Goal: Task Accomplishment & Management: Use online tool/utility

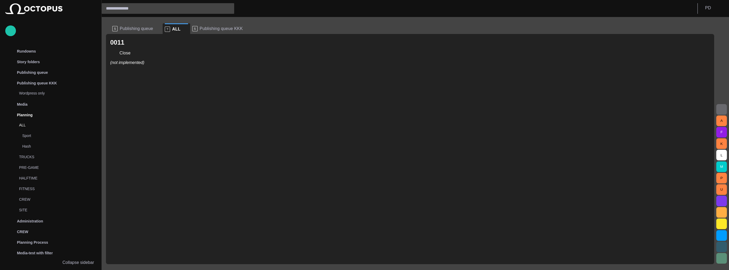
scroll to position [64, 0]
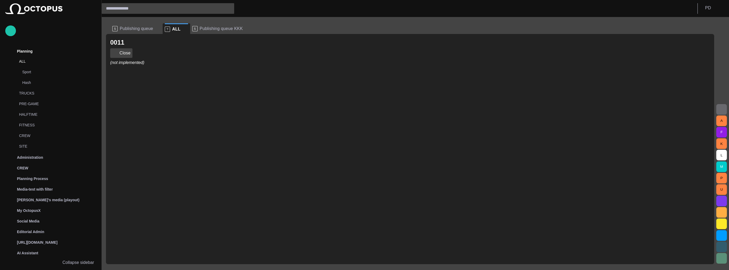
click at [122, 54] on button "Close" at bounding box center [121, 53] width 22 height 10
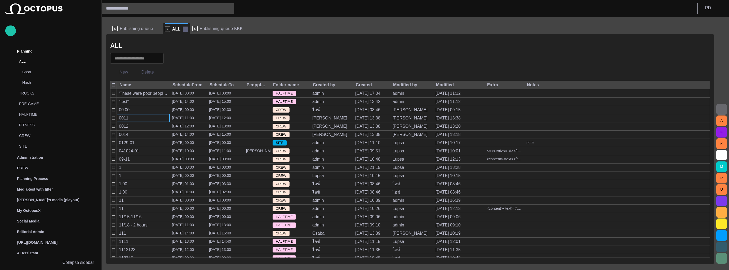
click at [183, 30] on span at bounding box center [185, 28] width 5 height 5
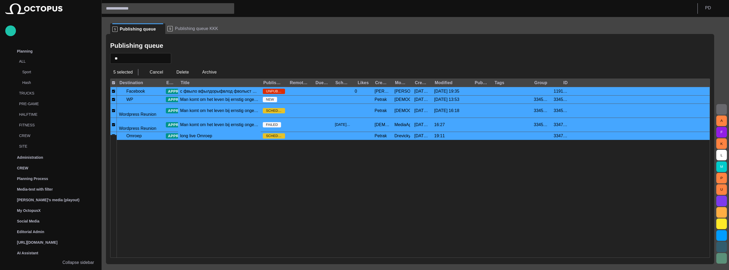
scroll to position [21, 0]
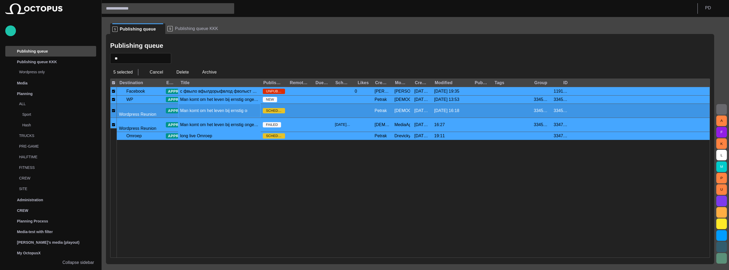
click at [238, 109] on div "Man komt om het leven bij ernstig ongeluk Larserweg" at bounding box center [219, 111] width 78 height 6
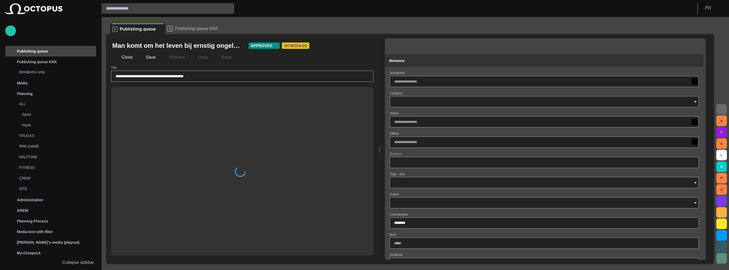
type input "**********"
type input "**"
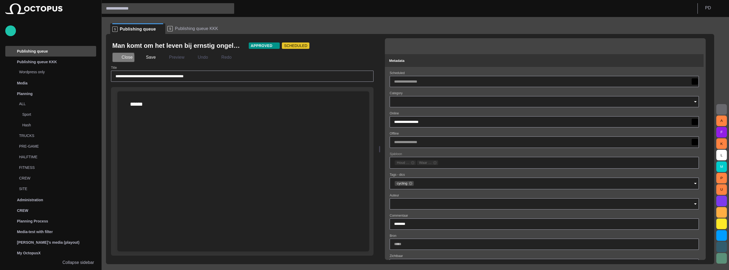
click at [117, 58] on span "button" at bounding box center [116, 57] width 5 height 5
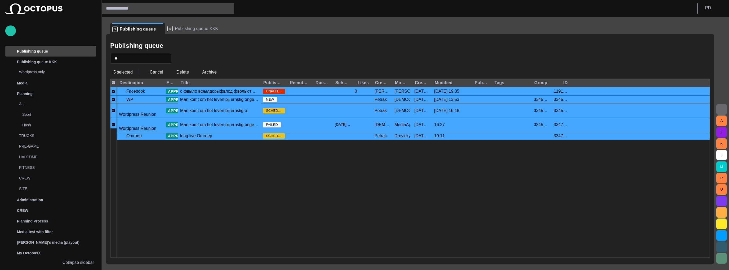
click at [230, 131] on div at bounding box center [413, 192] width 593 height 129
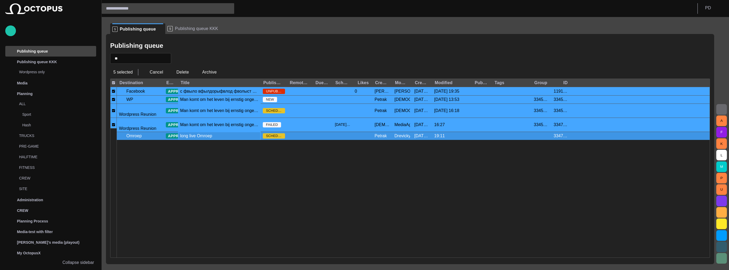
click at [228, 132] on div "long live Omroep" at bounding box center [219, 136] width 83 height 8
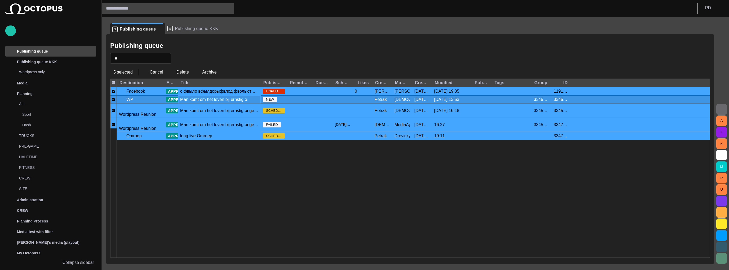
click at [216, 103] on div "Man komt om het leven bij ernstig ongeluk Larserweg" at bounding box center [219, 99] width 83 height 8
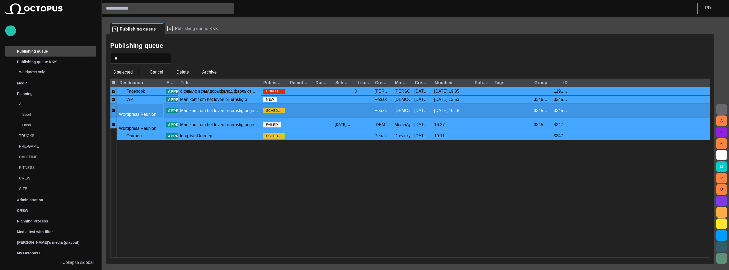
click at [139, 103] on div "Wordpress Reunion" at bounding box center [140, 110] width 47 height 14
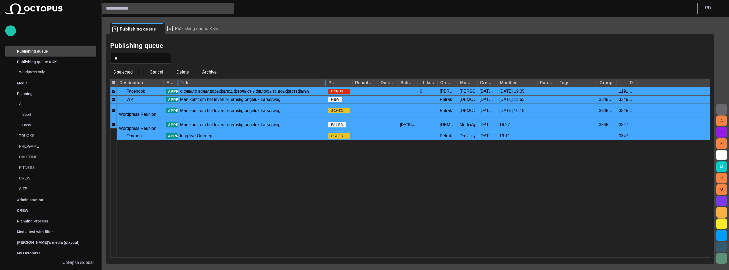
drag, startPoint x: 269, startPoint y: 79, endPoint x: 326, endPoint y: 80, distance: 57.2
click at [326, 80] on div at bounding box center [326, 83] width 3 height 8
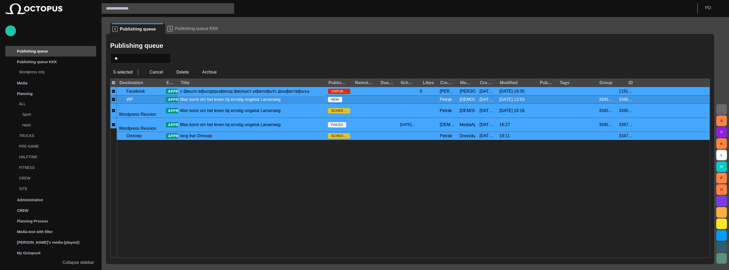
click at [182, 97] on div "Man komt om het leven bij ernstig ongeluk Larserweg" at bounding box center [230, 99] width 100 height 6
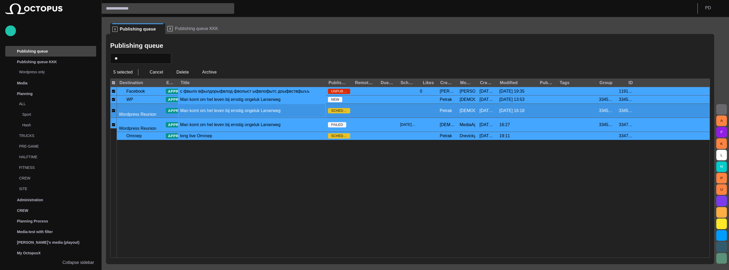
click at [186, 109] on div "Man komt om het leven bij ernstig ongeluk Larserweg" at bounding box center [230, 111] width 100 height 6
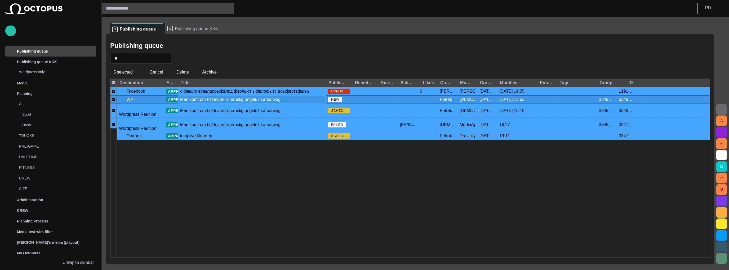
click at [202, 100] on div "Man komt om het leven bij ernstig ongeluk Larserweg" at bounding box center [230, 99] width 100 height 6
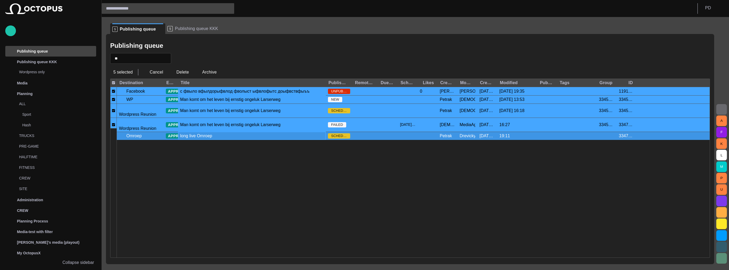
click at [211, 132] on div "long live Omroep" at bounding box center [252, 136] width 148 height 8
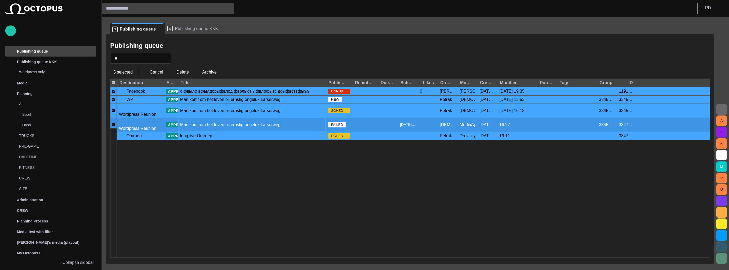
click at [213, 122] on div "Man komt om het leven bij ernstig ongeluk Larserweg" at bounding box center [230, 125] width 100 height 6
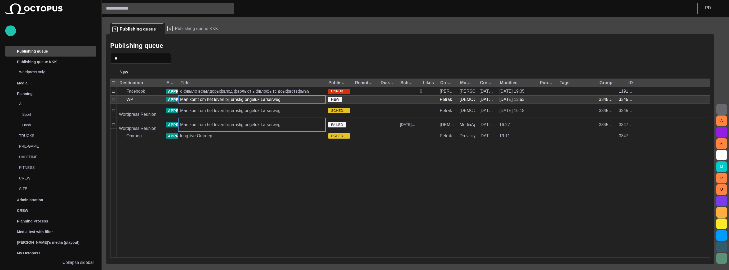
click at [267, 97] on div "Man komt om het leven bij ernstig ongeluk Larserweg" at bounding box center [230, 99] width 100 height 6
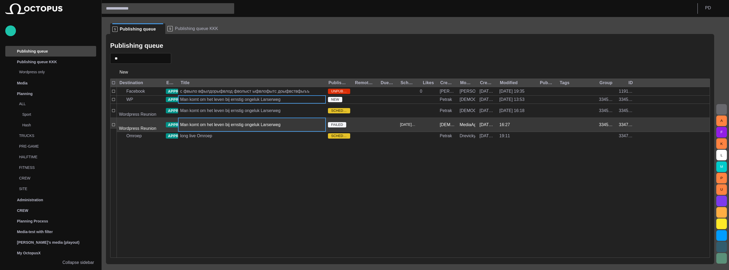
click at [267, 118] on div "Man komt om het leven bij ernstig ongeluk Larserweg" at bounding box center [252, 125] width 148 height 14
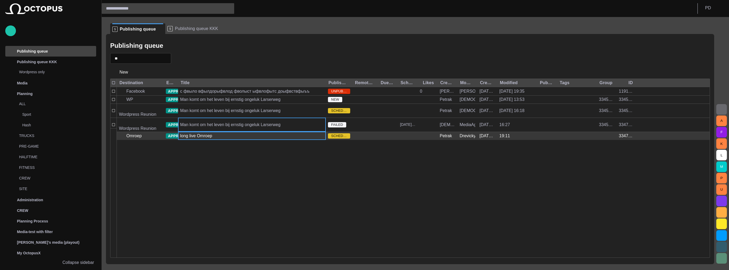
click at [267, 132] on div "long live Omroep" at bounding box center [252, 136] width 148 height 8
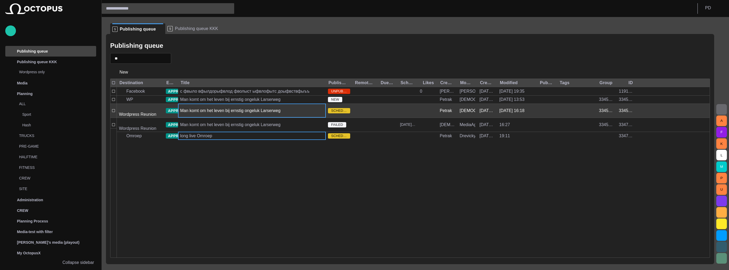
click at [266, 108] on div "Man komt om het leven bij ernstig ongeluk Larserweg" at bounding box center [230, 111] width 100 height 6
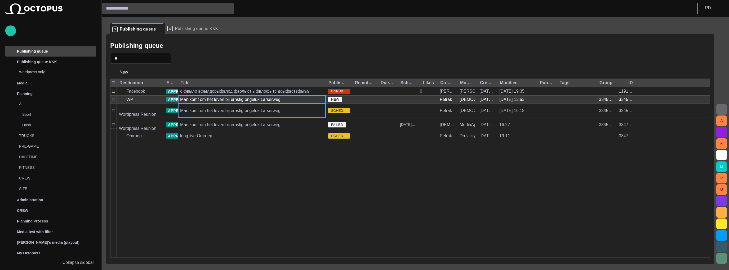
click at [254, 101] on div "Man komt om het leven bij ernstig ongeluk Larserweg" at bounding box center [230, 99] width 100 height 6
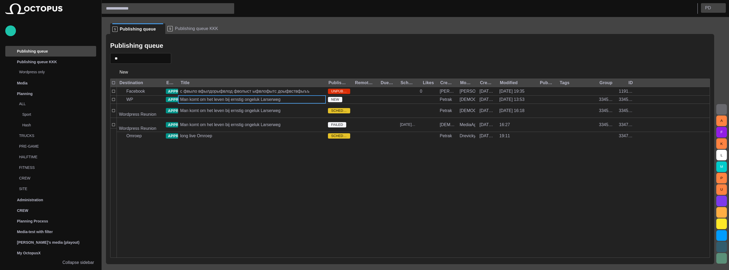
click at [713, 9] on button "P D" at bounding box center [713, 8] width 25 height 10
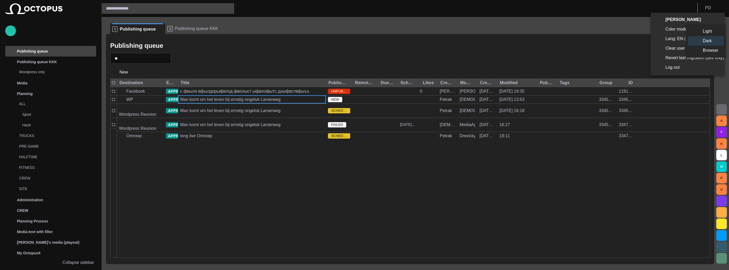
click at [709, 28] on li "Light" at bounding box center [706, 31] width 36 height 10
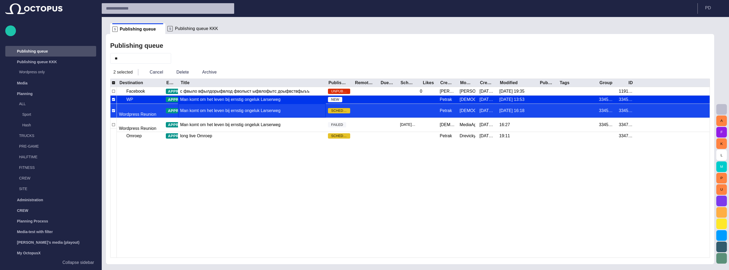
click at [256, 108] on div "Man komt om het leven bij ernstig ongeluk Larserweg" at bounding box center [230, 111] width 100 height 6
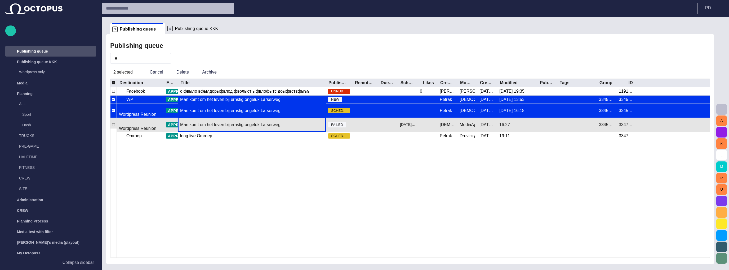
click at [258, 122] on div "Man komt om het leven bij ernstig ongeluk Larserweg" at bounding box center [230, 125] width 100 height 6
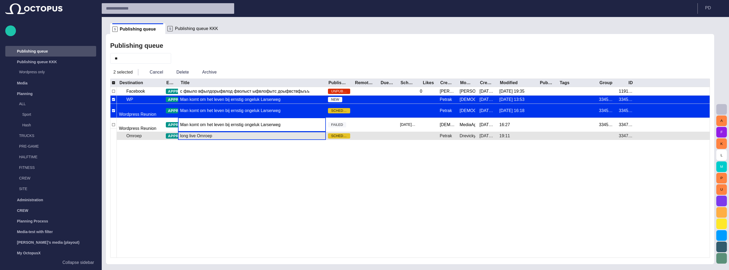
click at [256, 132] on div "long live Omroep" at bounding box center [252, 136] width 148 height 8
click at [254, 132] on div "long live Omroep" at bounding box center [252, 136] width 148 height 8
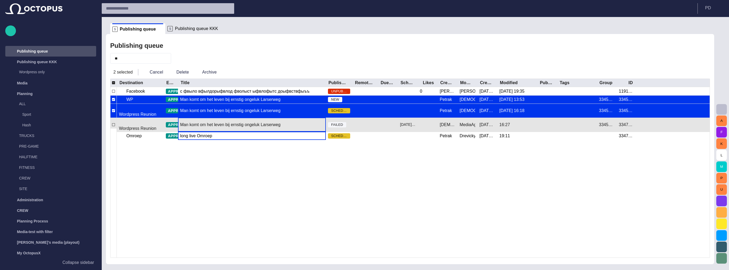
click at [254, 122] on div "Man komt om het leven bij ernstig ongeluk Larserweg" at bounding box center [230, 125] width 100 height 6
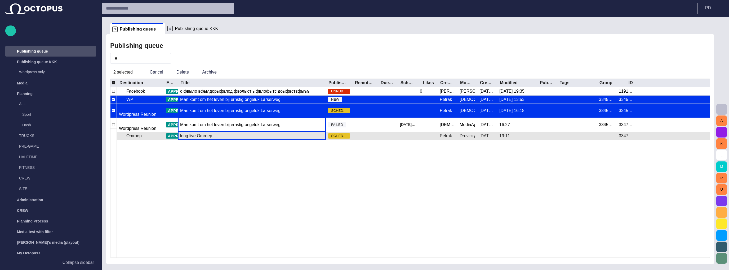
click at [221, 132] on div "long live Omroep" at bounding box center [252, 136] width 148 height 8
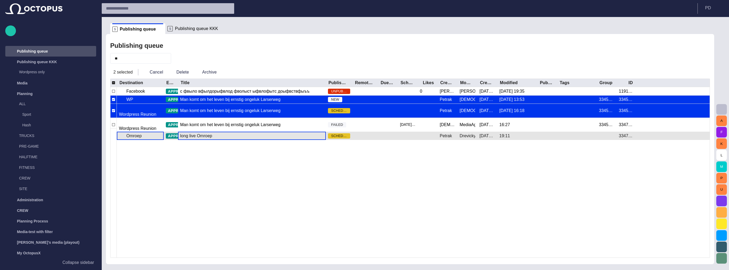
click at [157, 132] on div "Omroep" at bounding box center [140, 136] width 47 height 8
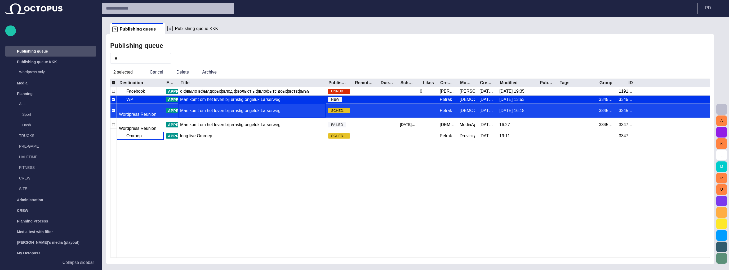
click at [303, 106] on div "Man komt om het leven bij ernstig ongeluk Larserweg" at bounding box center [252, 111] width 148 height 14
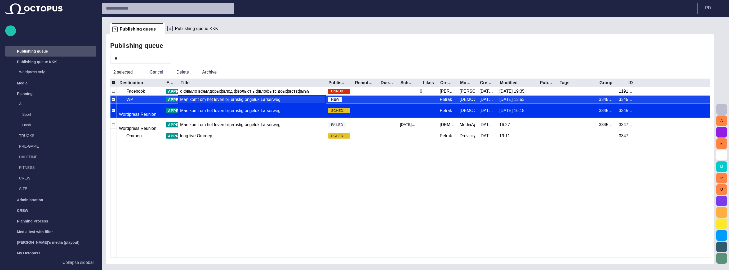
click at [298, 102] on div "Man komt om het leven bij ernstig ongeluk Larserweg" at bounding box center [252, 99] width 148 height 8
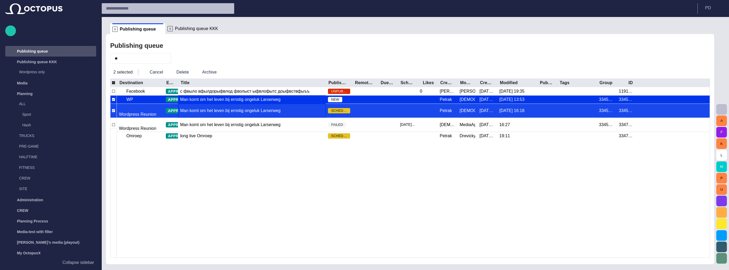
click at [207, 108] on div "Man komt om het leven bij ernstig ongeluk Larserweg" at bounding box center [230, 111] width 100 height 6
click at [385, 105] on div at bounding box center [388, 111] width 20 height 14
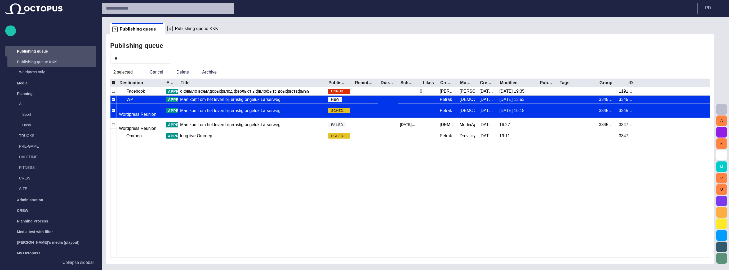
click at [83, 63] on div "Publishing queue KKK" at bounding box center [46, 62] width 77 height 8
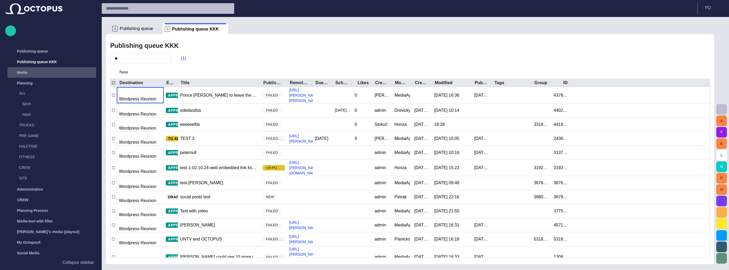
scroll to position [32, 0]
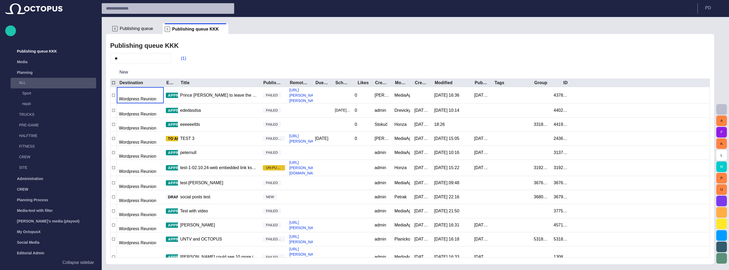
click at [78, 82] on p "ALL" at bounding box center [52, 82] width 67 height 5
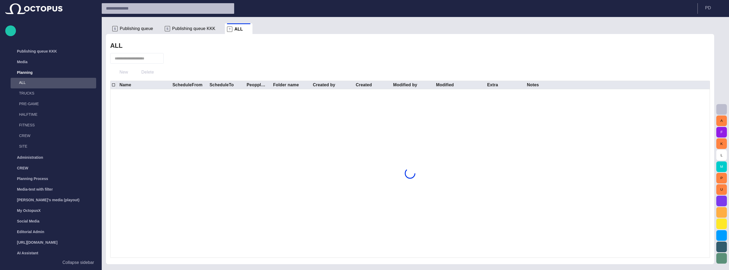
scroll to position [43, 0]
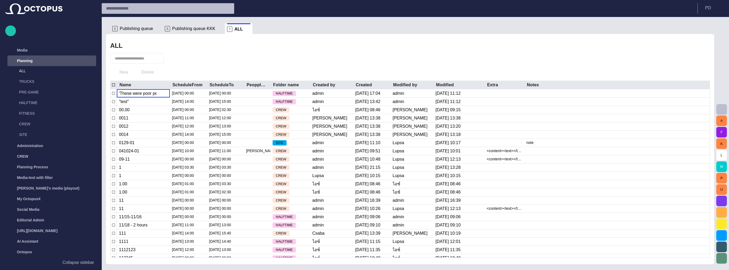
click at [73, 61] on div "Planning" at bounding box center [46, 60] width 77 height 8
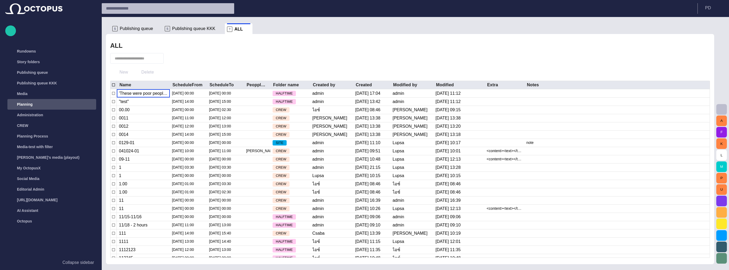
scroll to position [0, 0]
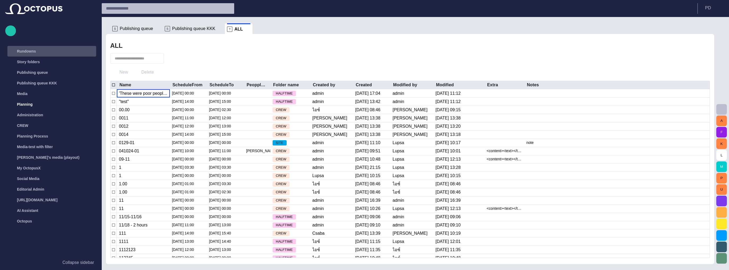
click at [68, 55] on div "Rundowns" at bounding box center [46, 51] width 77 height 8
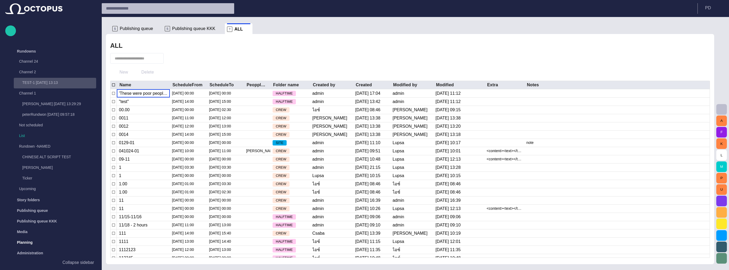
click at [57, 83] on p "TEST-1 [DATE] 13:13" at bounding box center [59, 82] width 74 height 5
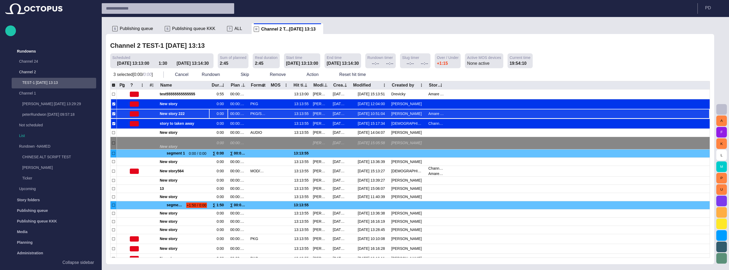
click at [218, 112] on div "0:00" at bounding box center [221, 113] width 9 height 5
click at [228, 112] on div "2 New story 222 0:00 00:00:00:00 PKG/STD 13:13:55 [PERSON_NAME] (kpetrak) [DATE…" at bounding box center [410, 114] width 599 height 10
click at [274, 113] on div at bounding box center [279, 114] width 23 height 10
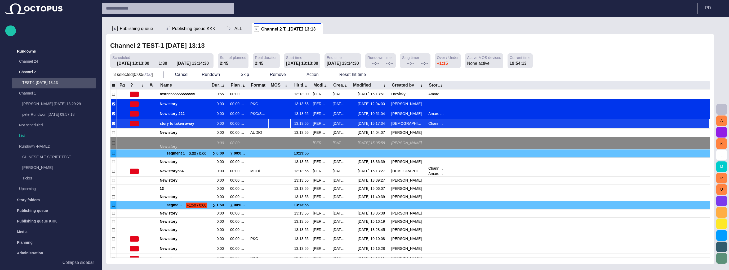
click at [277, 120] on div at bounding box center [279, 123] width 23 height 10
click at [200, 121] on span "button" at bounding box center [199, 123] width 4 height 4
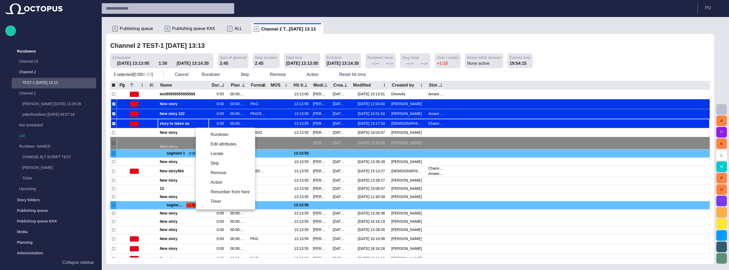
click at [176, 123] on div at bounding box center [364, 135] width 729 height 270
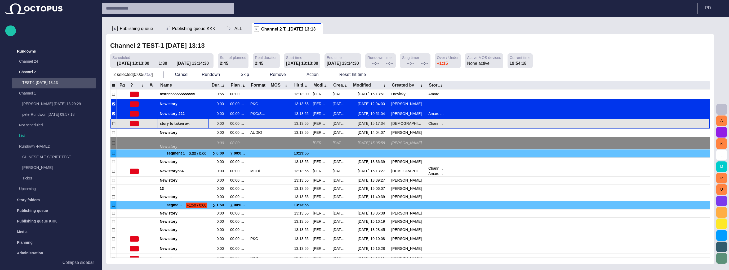
click at [165, 123] on span "story to taken away" at bounding box center [183, 123] width 47 height 5
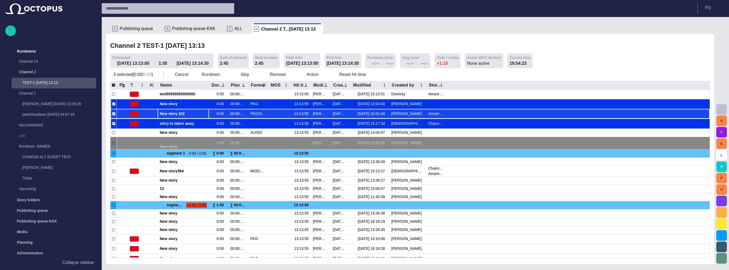
click at [171, 116] on div "New story 222" at bounding box center [183, 114] width 47 height 10
click at [169, 116] on span "New story 222" at bounding box center [183, 113] width 47 height 5
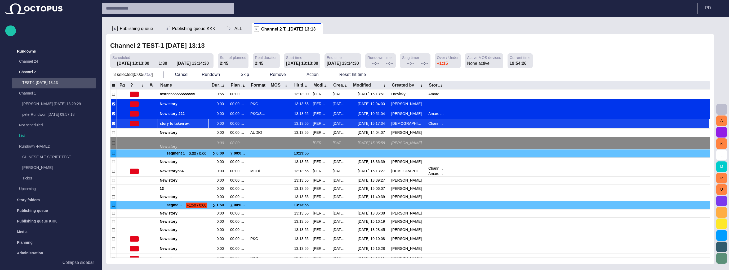
click at [171, 122] on span "story to taken away" at bounding box center [183, 123] width 47 height 5
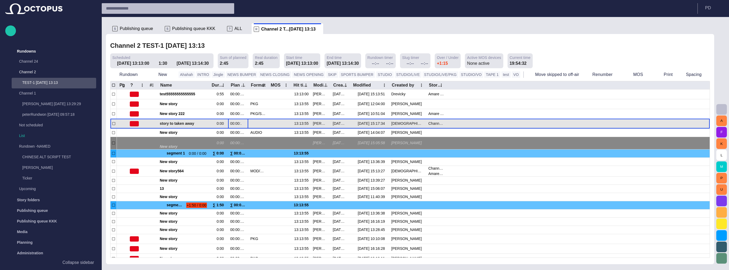
click at [245, 123] on span "button" at bounding box center [244, 123] width 4 height 4
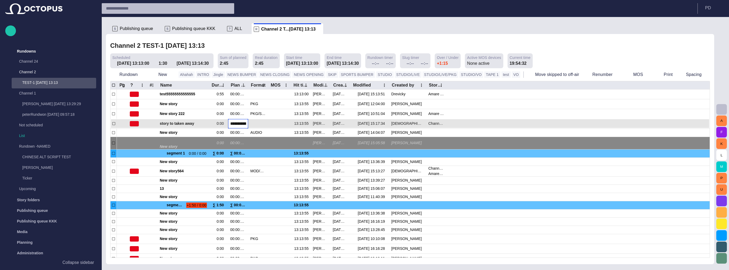
scroll to position [0, 4]
click at [270, 123] on div at bounding box center [279, 123] width 23 height 10
